Goal: Task Accomplishment & Management: Complete application form

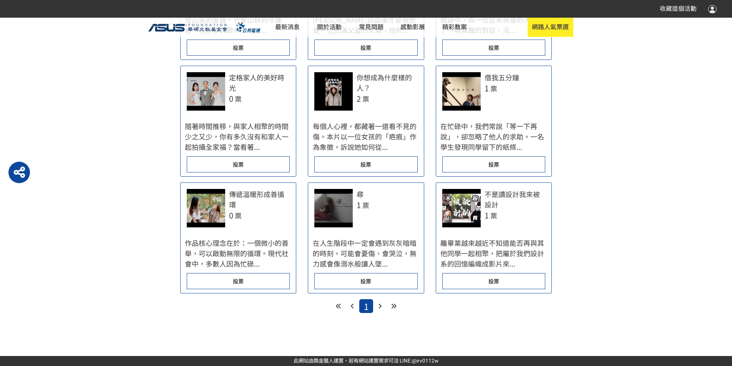
scroll to position [653, 0]
click at [256, 172] on div "投票" at bounding box center [238, 164] width 103 height 16
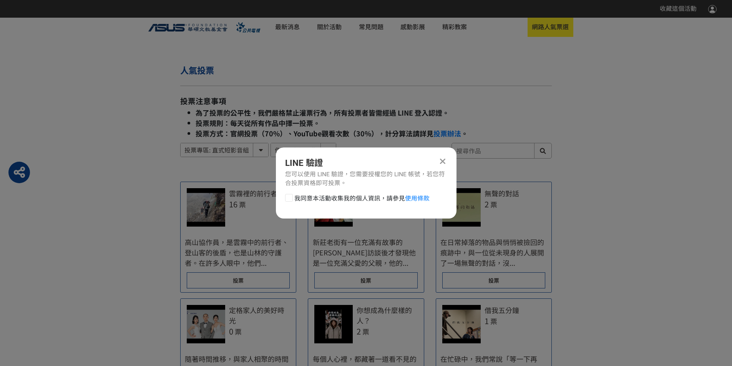
scroll to position [0, 0]
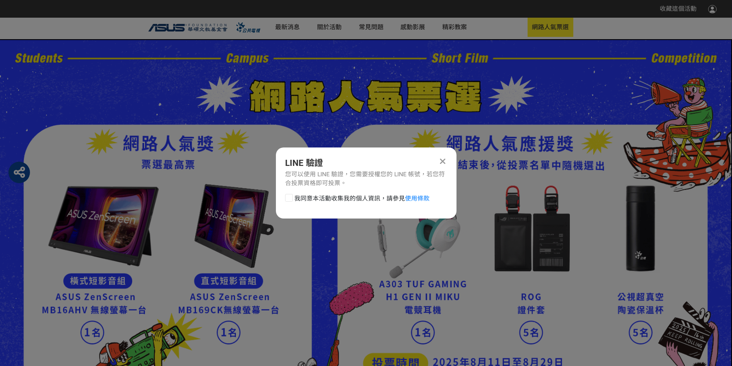
click at [291, 203] on label "我同意本活動收集我的個人資訊，請參見 使用條款" at bounding box center [357, 198] width 144 height 9
click at [290, 201] on input "我同意本活動收集我的個人資訊，請參見 使用條款" at bounding box center [287, 198] width 5 height 5
checkbox input "false"
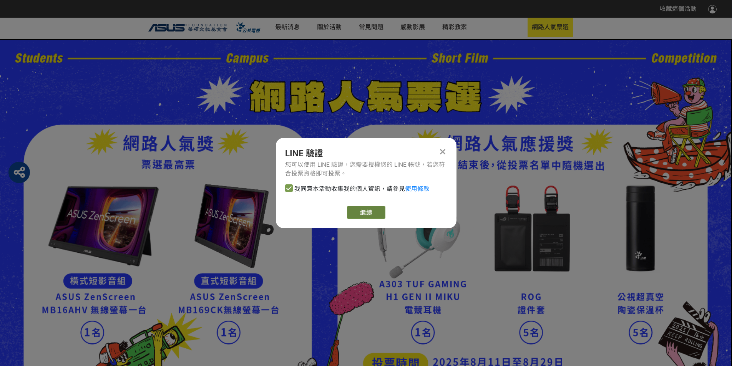
click at [368, 219] on link "繼續" at bounding box center [366, 212] width 38 height 13
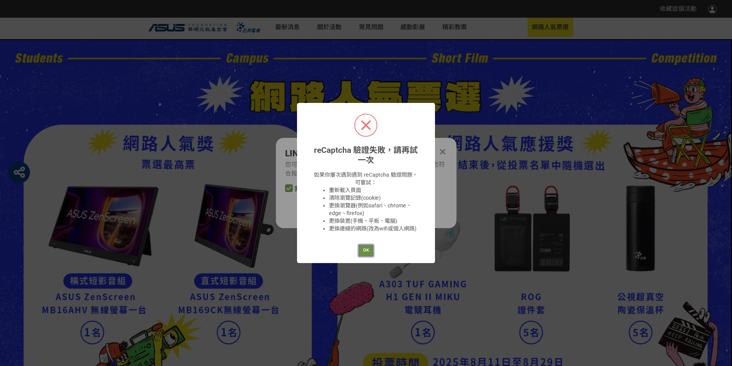
click at [369, 257] on button "OK" at bounding box center [365, 251] width 15 height 12
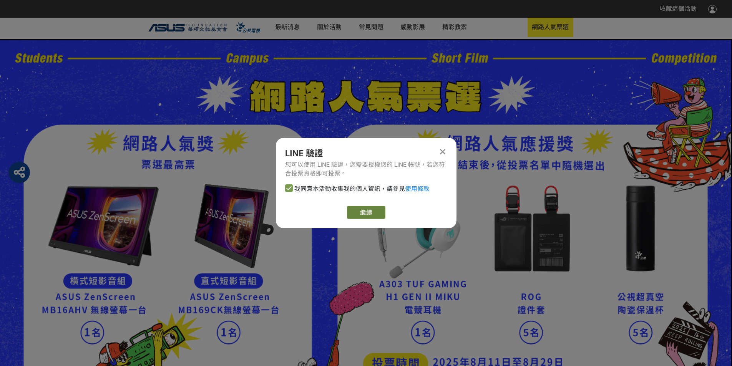
click at [369, 217] on link "繼續" at bounding box center [366, 212] width 38 height 13
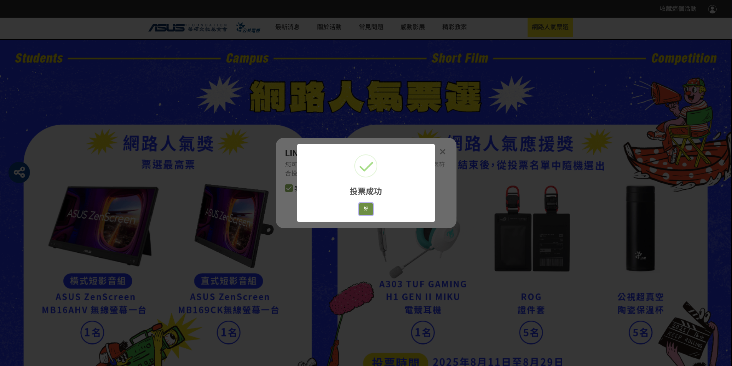
click at [365, 215] on button "好" at bounding box center [366, 209] width 14 height 12
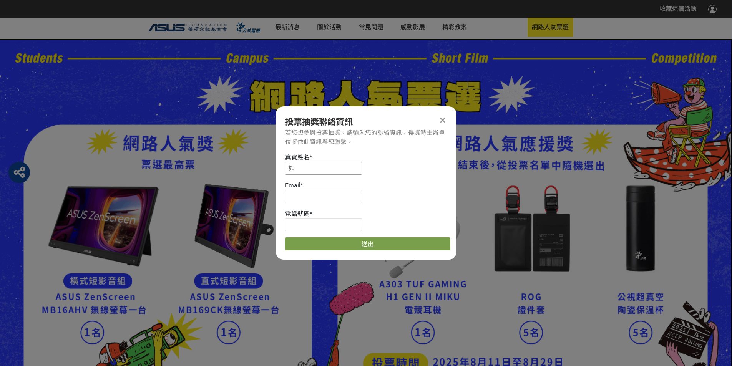
click at [318, 170] on input "如" at bounding box center [323, 168] width 77 height 13
type input "洪如儀"
type input "[EMAIL_ADDRESS][DOMAIN_NAME]"
type input "0910240970"
type input "洪如儀"
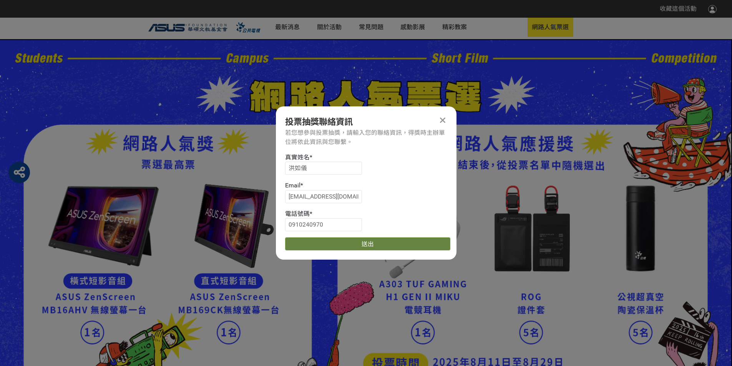
click at [374, 247] on button "送出" at bounding box center [367, 243] width 165 height 13
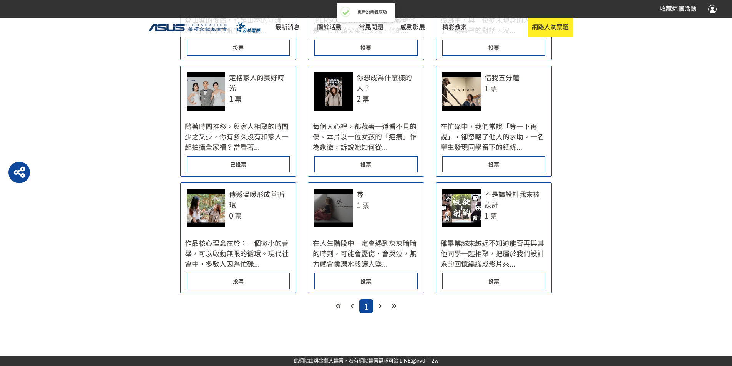
scroll to position [653, 0]
